Goal: Register for event/course

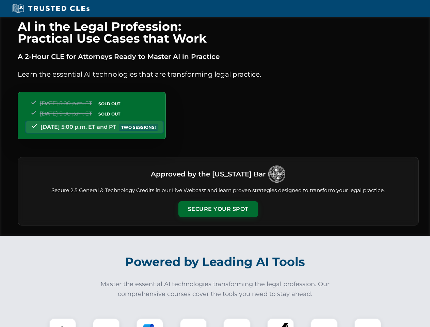
click at [218, 209] on button "Secure Your Spot" at bounding box center [219, 209] width 80 height 16
click at [63, 323] on img at bounding box center [63, 332] width 20 height 20
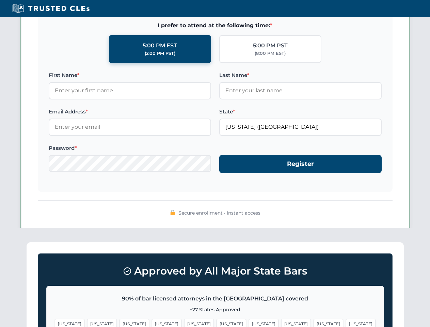
click at [249, 323] on span "[US_STATE]" at bounding box center [264, 324] width 30 height 10
click at [314, 323] on span "[US_STATE]" at bounding box center [329, 324] width 30 height 10
